Goal: Find specific page/section

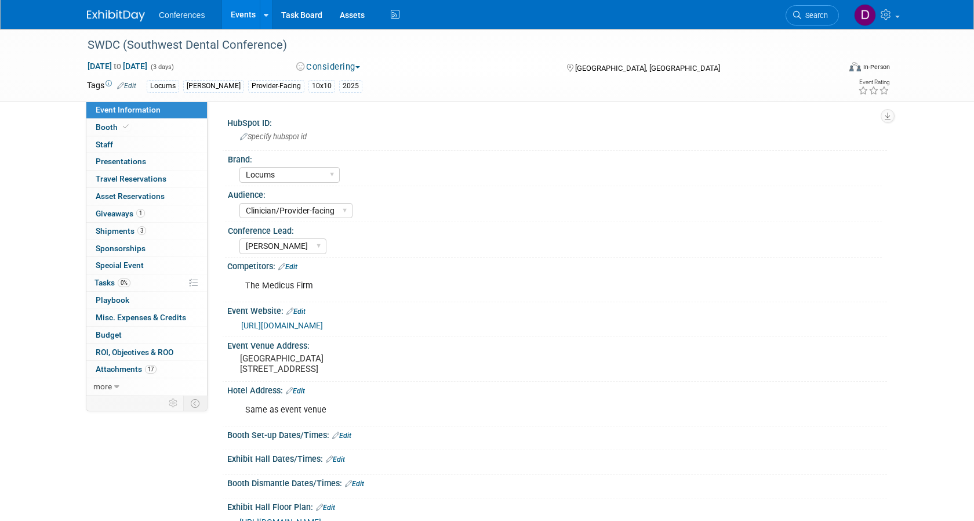
select select "Locums"
select select "Clinician/Provider-facing"
select select "[PERSON_NAME]"
click at [809, 20] on link "Search" at bounding box center [812, 15] width 53 height 20
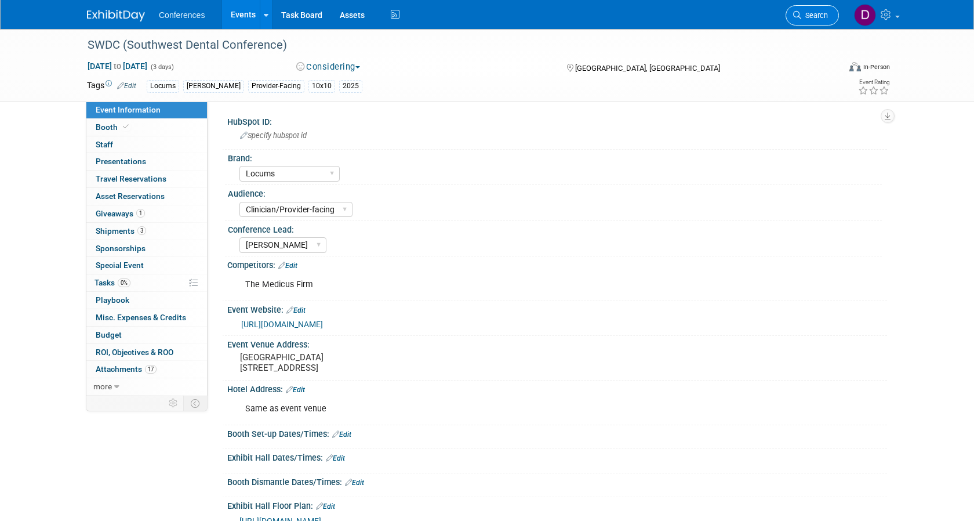
scroll to position [0, 0]
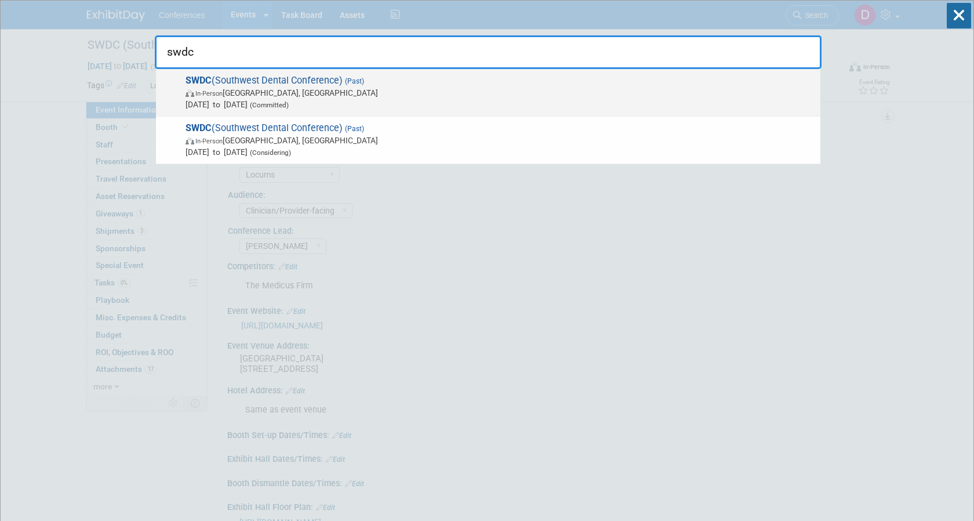
type input "swdc"
click at [426, 84] on span "SWDC (Southwest Dental Conference) (Past) In-Person Dallas, TX Aug 21, 2025 to …" at bounding box center [498, 92] width 633 height 35
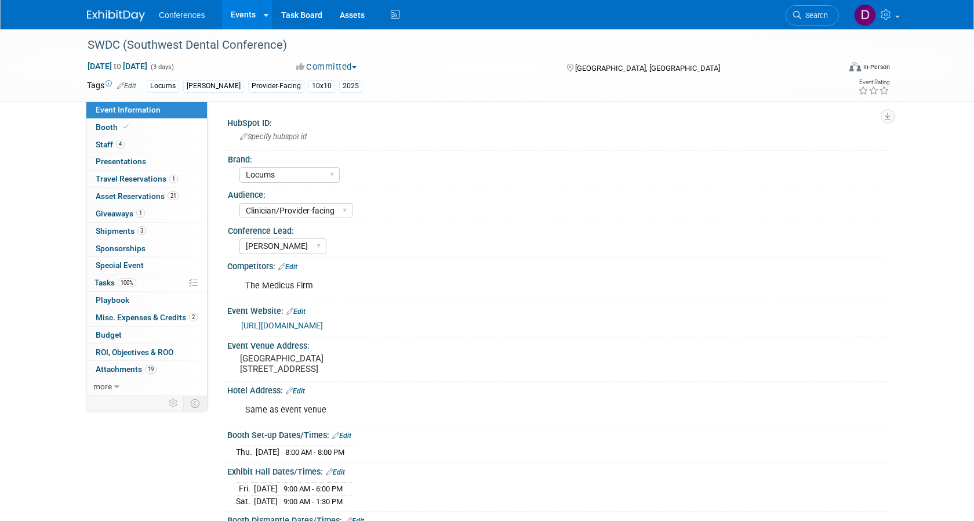
select select "Locums"
select select "Clinician/Provider-facing"
select select "[PERSON_NAME]"
click at [135, 146] on link "4 Staff 4" at bounding box center [146, 144] width 121 height 17
